Goal: Information Seeking & Learning: Learn about a topic

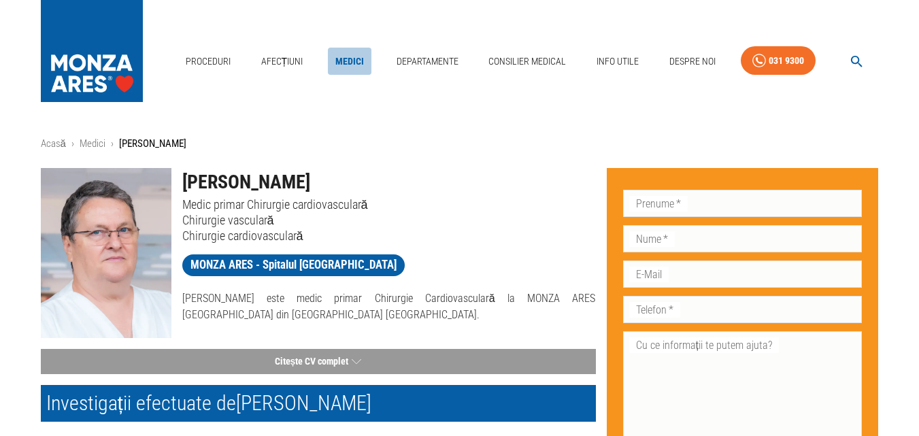
click at [341, 61] on link "Medici" at bounding box center [350, 62] width 44 height 28
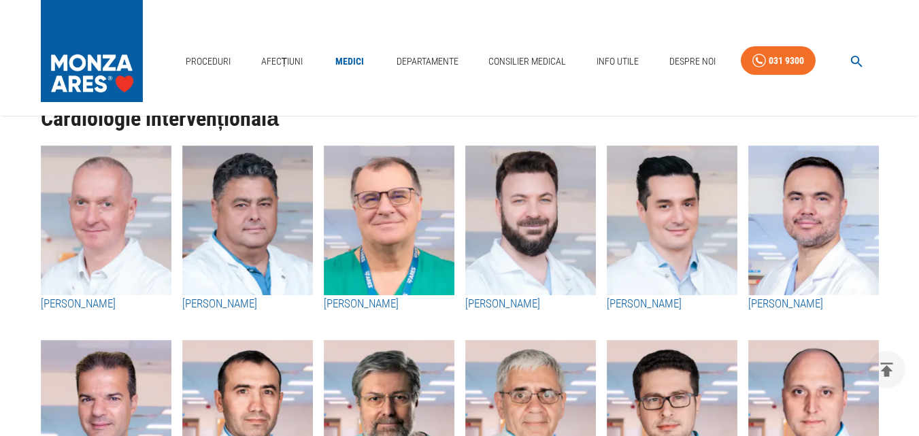
scroll to position [680, 0]
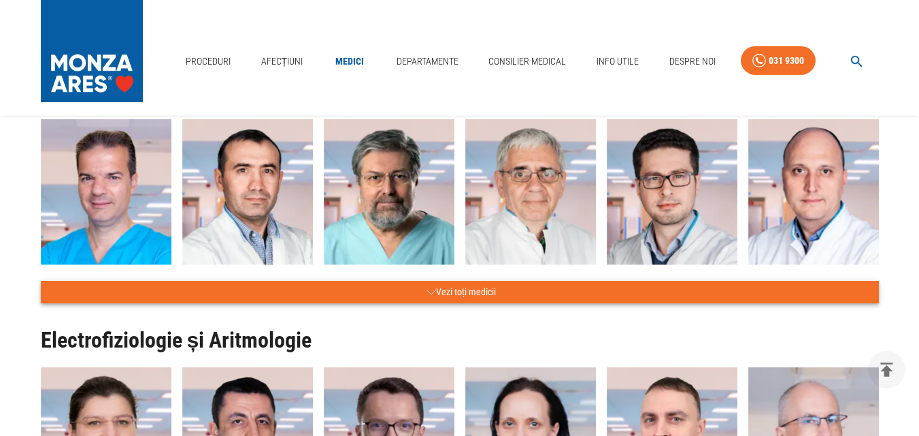
click at [413, 288] on button "Vezi toți medicii" at bounding box center [460, 292] width 838 height 22
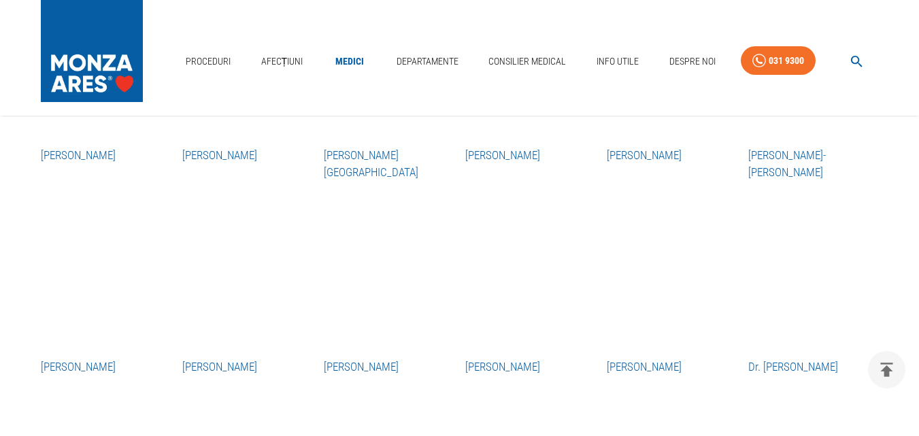
scroll to position [1020, 0]
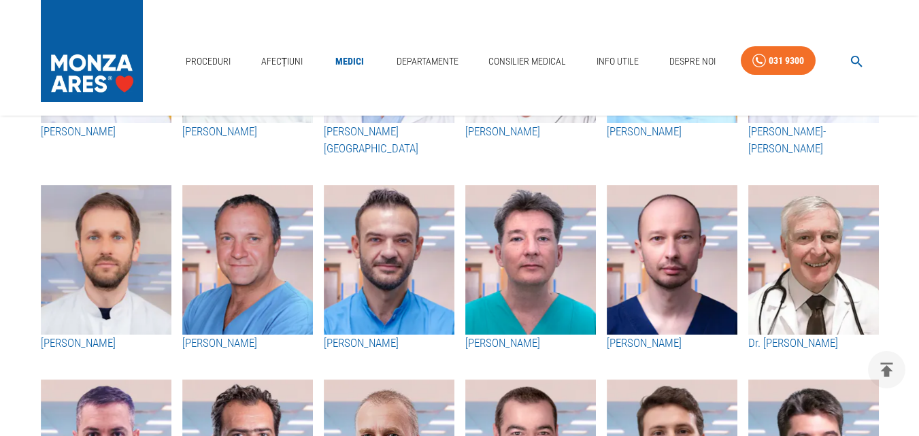
click at [692, 256] on img "button" at bounding box center [672, 260] width 131 height 150
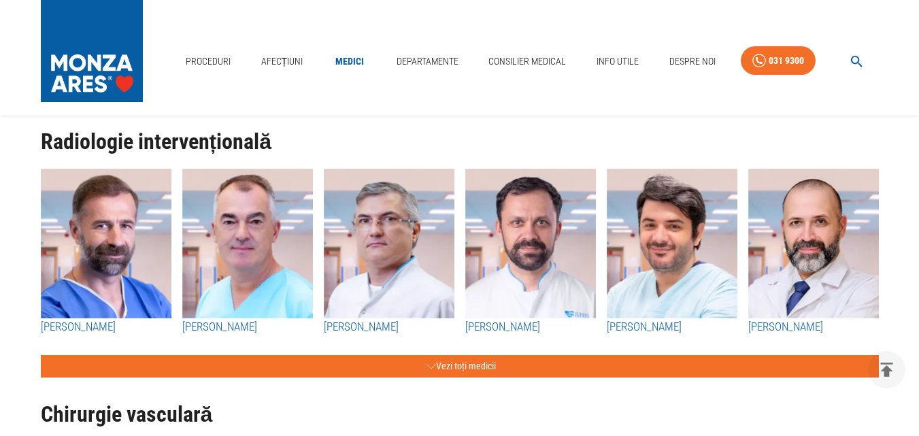
scroll to position [1700, 0]
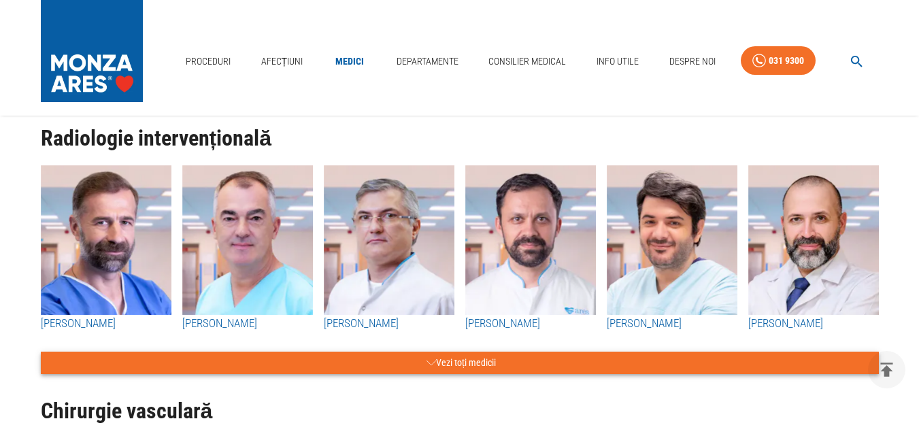
click at [457, 359] on button "Vezi toți medicii" at bounding box center [460, 363] width 838 height 22
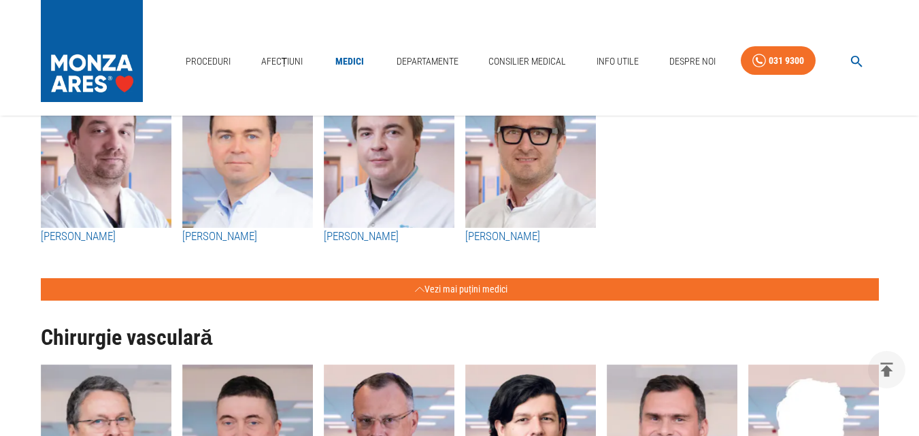
scroll to position [2108, 0]
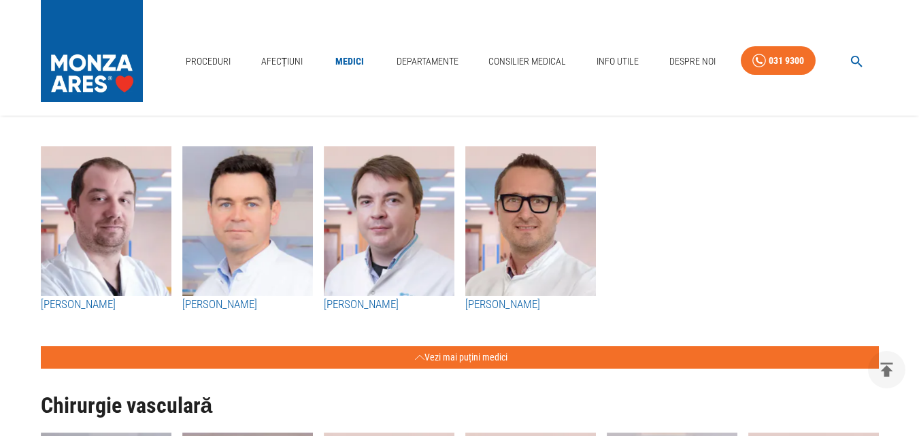
click at [239, 225] on img "button" at bounding box center [247, 221] width 131 height 150
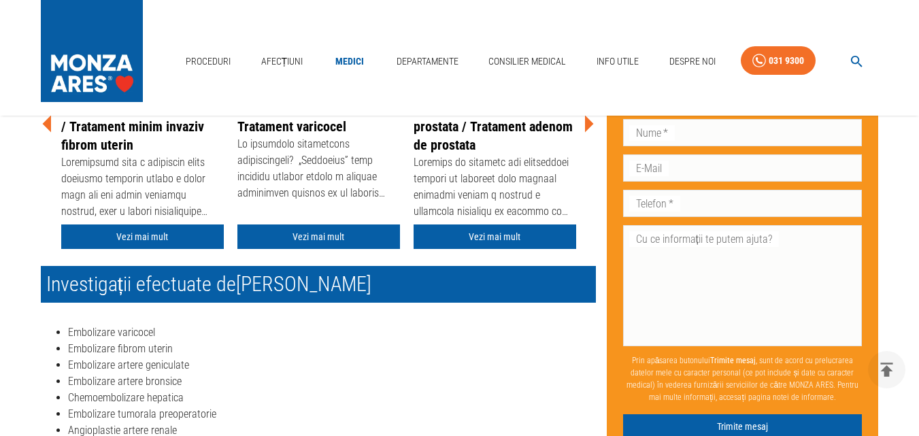
scroll to position [408, 0]
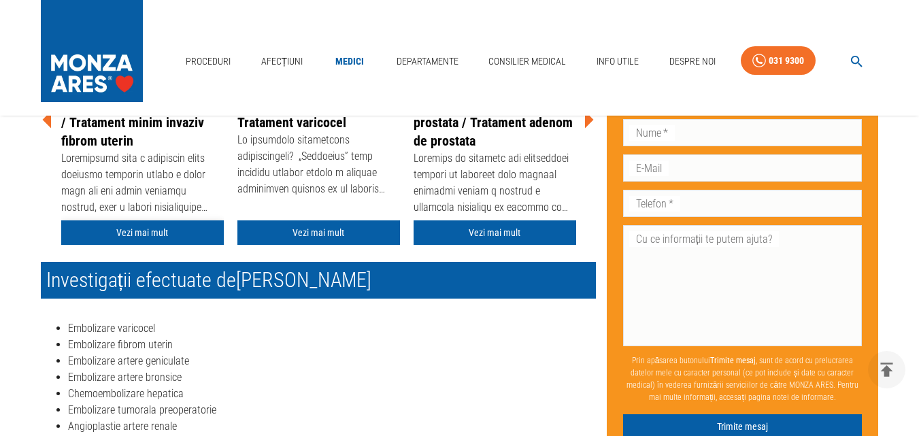
click at [112, 232] on link "Vezi mai mult" at bounding box center [142, 232] width 163 height 25
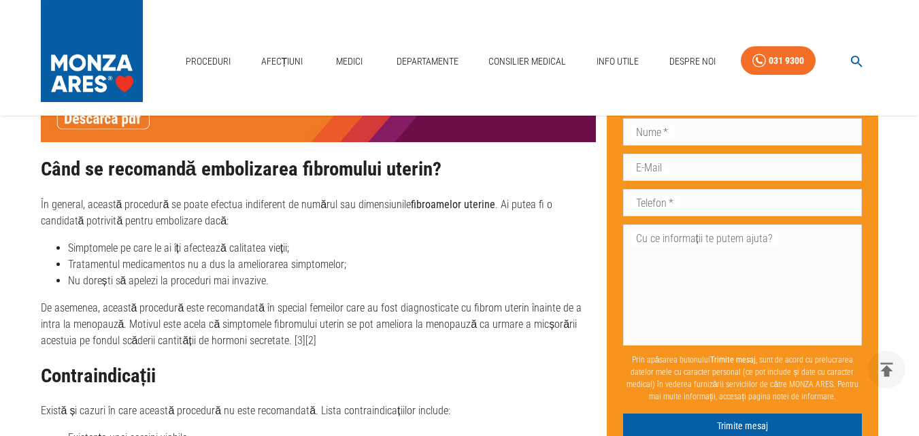
scroll to position [1426, 0]
